Goal: Task Accomplishment & Management: Manage account settings

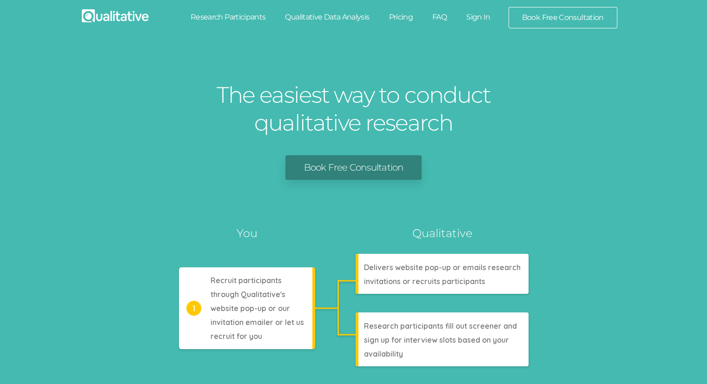
click at [489, 19] on link "Sign In" at bounding box center [478, 17] width 44 height 20
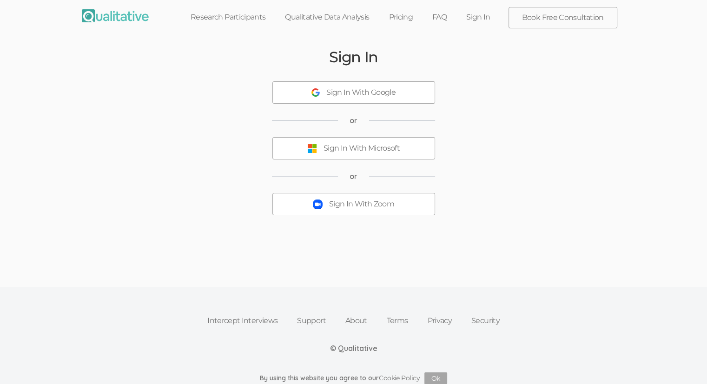
click at [368, 210] on button "Sign In With Zoom" at bounding box center [353, 204] width 163 height 22
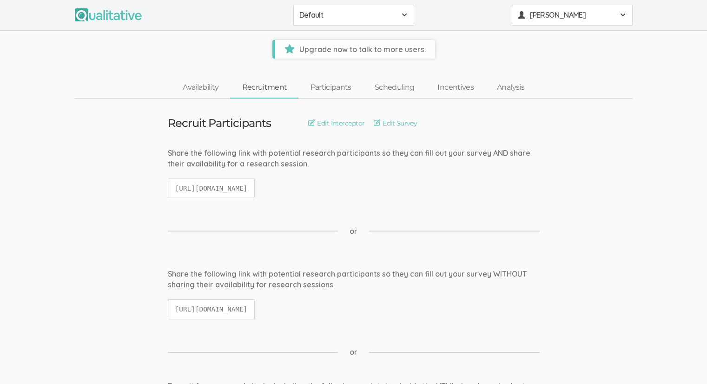
click at [581, 19] on span "[PERSON_NAME]" at bounding box center [572, 15] width 84 height 11
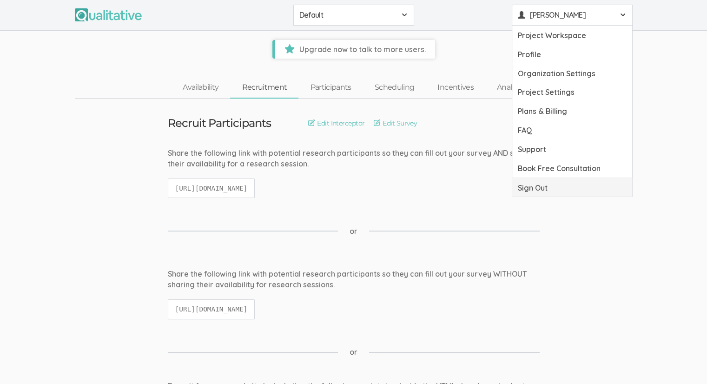
click at [548, 180] on link "Sign Out" at bounding box center [572, 187] width 120 height 19
